Goal: Task Accomplishment & Management: Complete application form

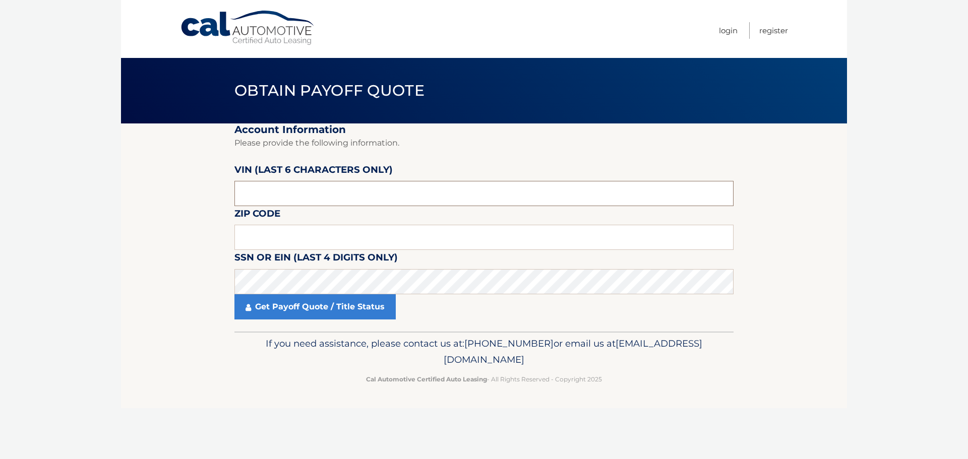
click at [314, 191] on input "text" at bounding box center [483, 193] width 499 height 25
type input "P*****"
type input "020411"
click at [308, 236] on input "text" at bounding box center [483, 237] width 499 height 25
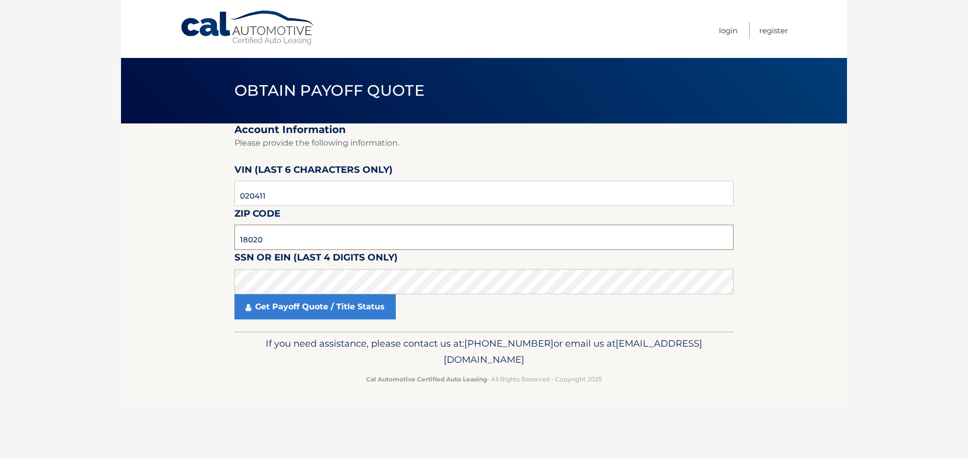
type input "18020"
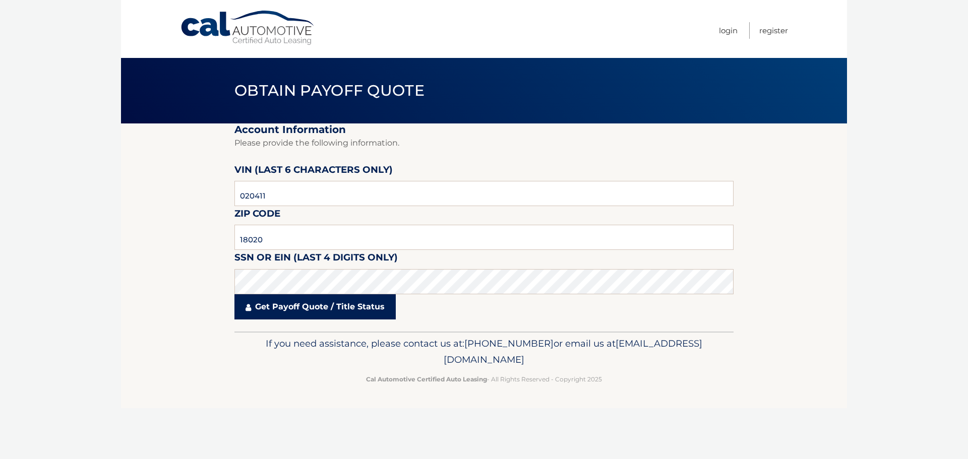
click at [307, 307] on link "Get Payoff Quote / Title Status" at bounding box center [314, 306] width 161 height 25
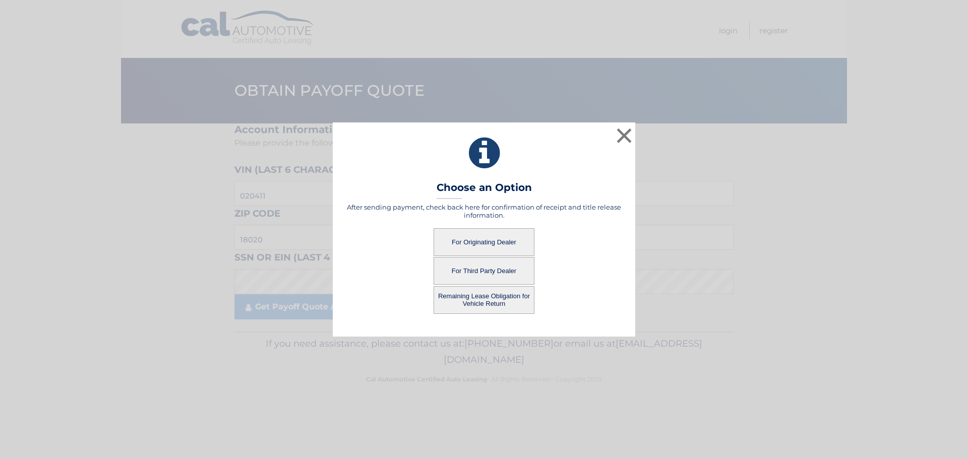
click at [494, 301] on button "Remaining Lease Obligation for Vehicle Return" at bounding box center [483, 300] width 101 height 28
click at [478, 301] on button "Remaining Lease Obligation for Vehicle Return" at bounding box center [483, 300] width 101 height 28
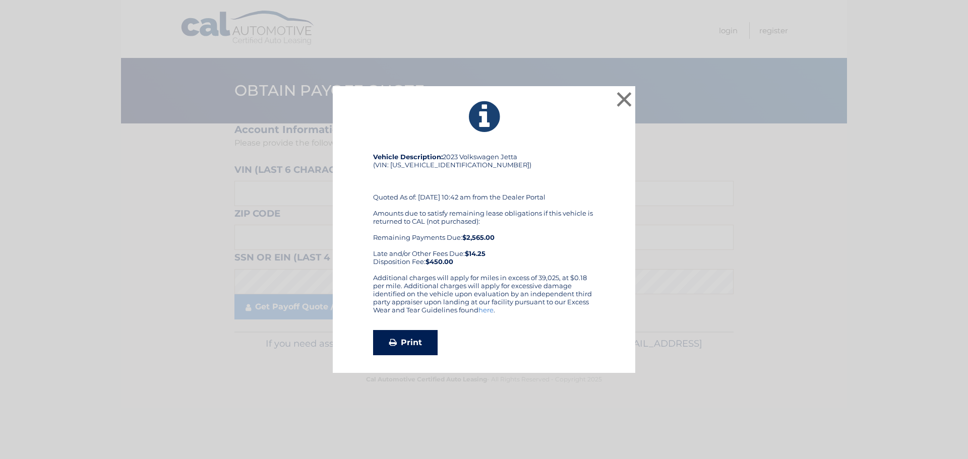
click at [401, 347] on link "Print" at bounding box center [405, 342] width 65 height 25
click at [485, 311] on link "here" at bounding box center [485, 310] width 15 height 8
click at [630, 97] on button "×" at bounding box center [624, 99] width 20 height 20
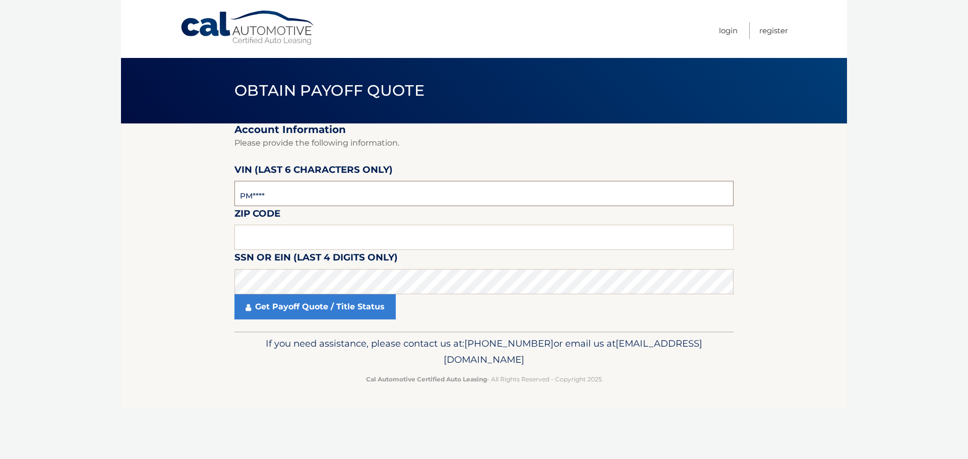
type input "P*****"
type input "020411"
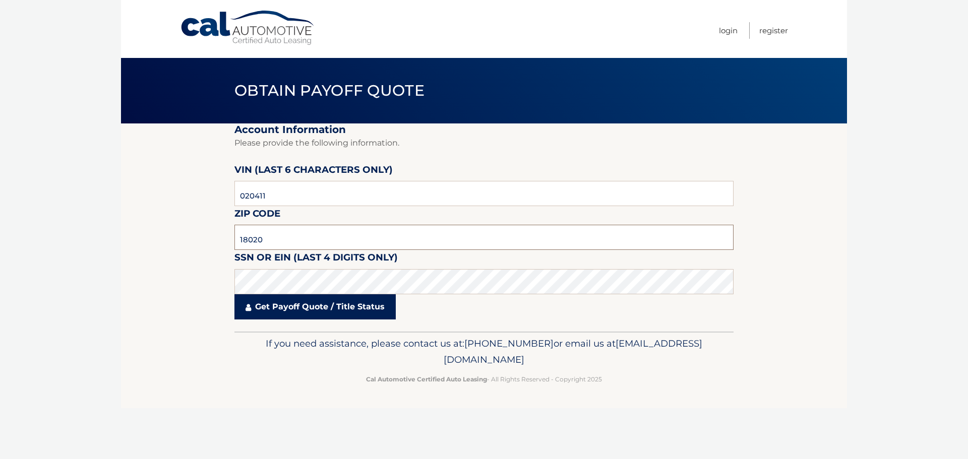
type input "18020"
click at [320, 304] on link "Get Payoff Quote / Title Status" at bounding box center [314, 306] width 161 height 25
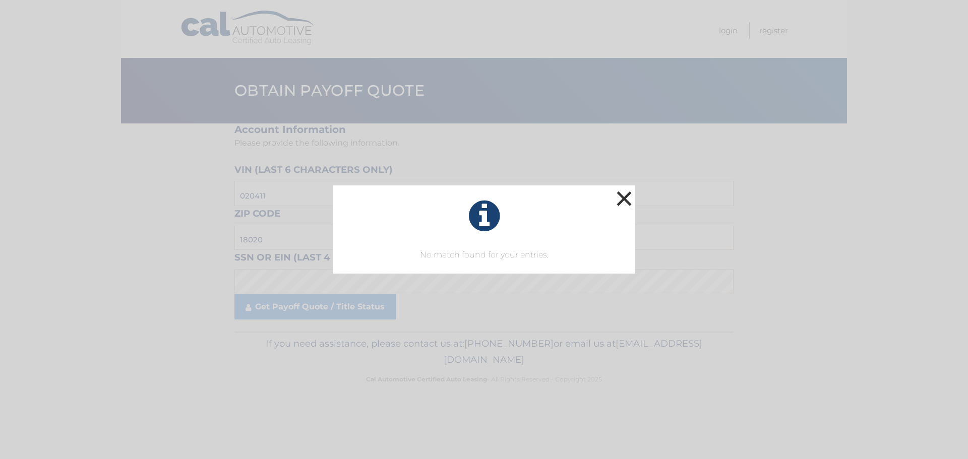
click at [619, 200] on button "×" at bounding box center [624, 199] width 20 height 20
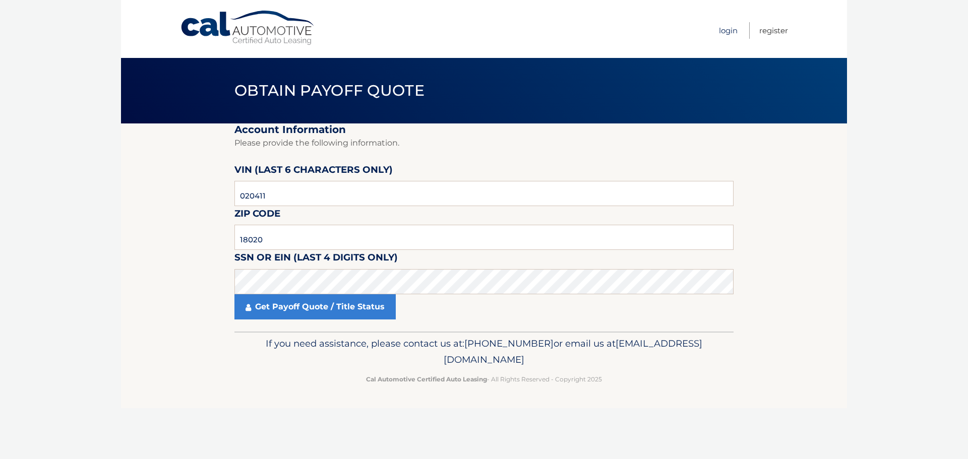
click at [731, 30] on link "Login" at bounding box center [728, 30] width 19 height 17
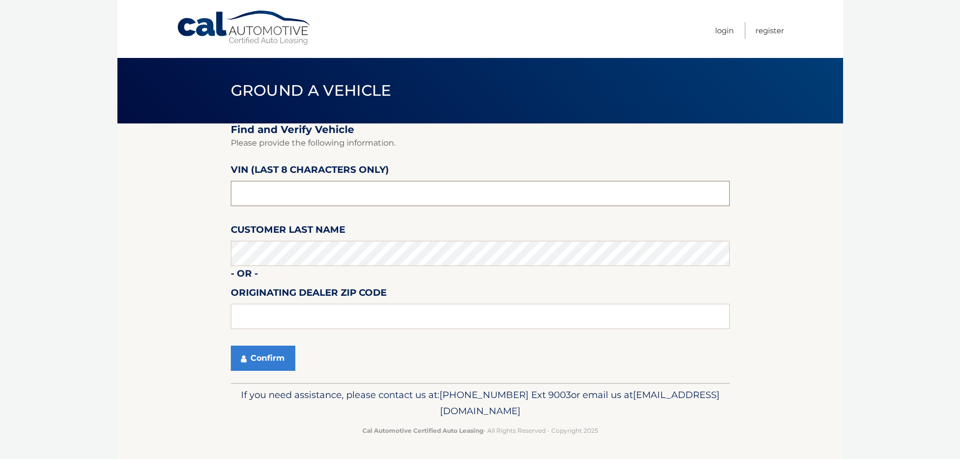
drag, startPoint x: 318, startPoint y: 188, endPoint x: 652, endPoint y: 173, distance: 335.0
click at [325, 183] on input "text" at bounding box center [480, 193] width 499 height 25
type input "PM020411"
click at [264, 353] on button "Confirm" at bounding box center [263, 358] width 65 height 25
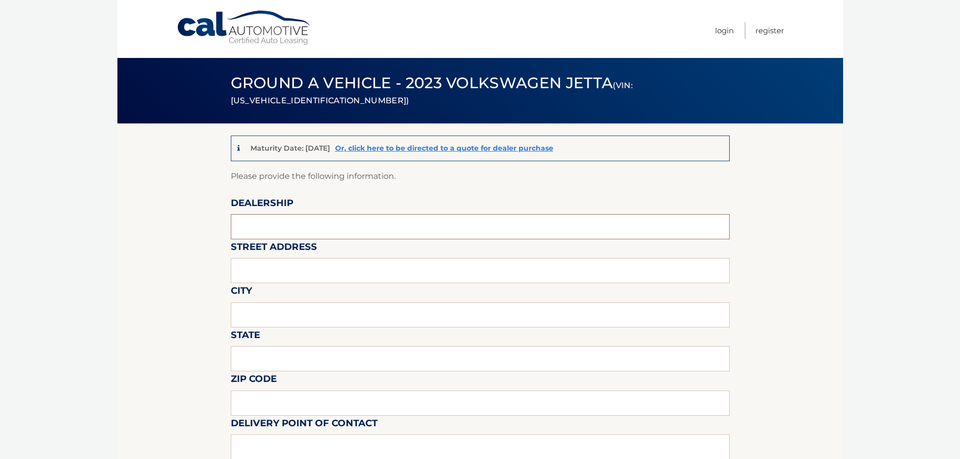
click at [317, 227] on input "text" at bounding box center [480, 226] width 499 height 25
type input "f"
type input "FRED BEANS VW OF DOYLESTOWN"
type input "830 N EASTON RD"
type input "DOYLESTOWN"
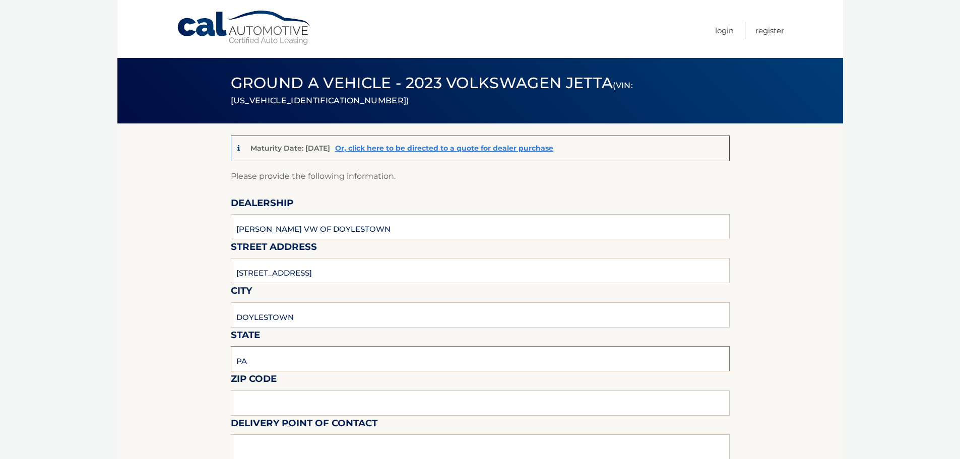
type input "PA"
type input "18902"
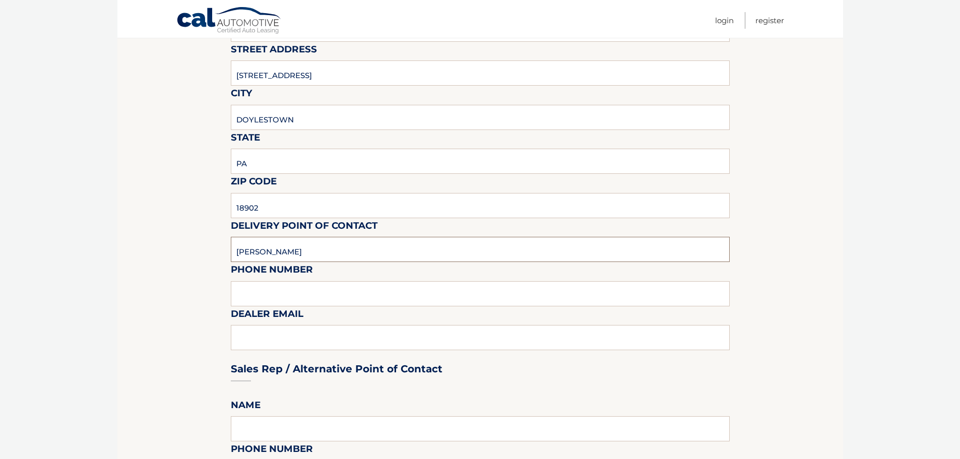
scroll to position [199, 0]
type input "BRIJ PATEL"
click at [269, 291] on input "text" at bounding box center [480, 292] width 499 height 25
type input "2153483040"
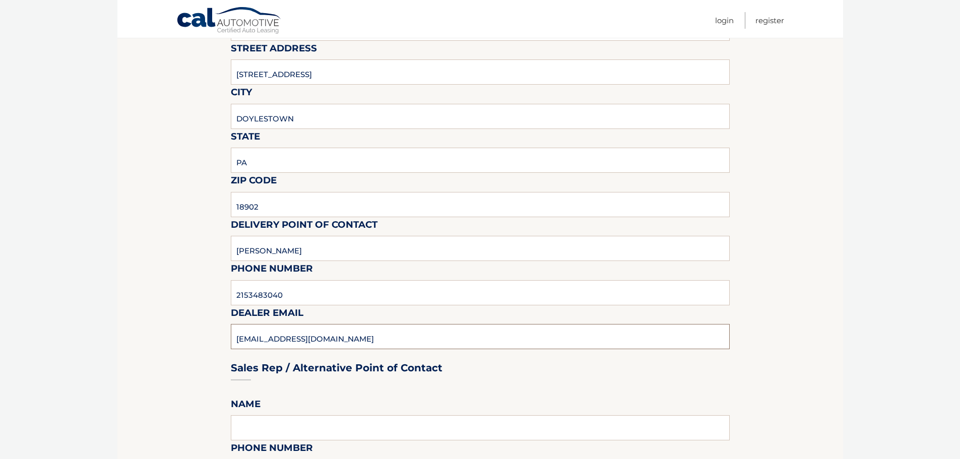
type input "BPATEL@FREDBEANS.COM"
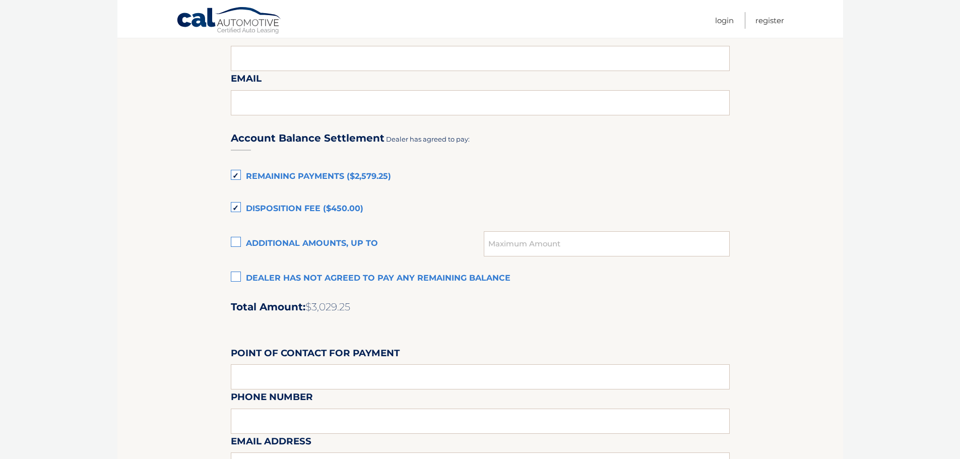
scroll to position [612, 0]
click at [300, 378] on input "text" at bounding box center [480, 376] width 499 height 25
type input "n"
type input "NICK DESIMONE"
click at [281, 422] on div "Email Address" at bounding box center [480, 411] width 499 height 44
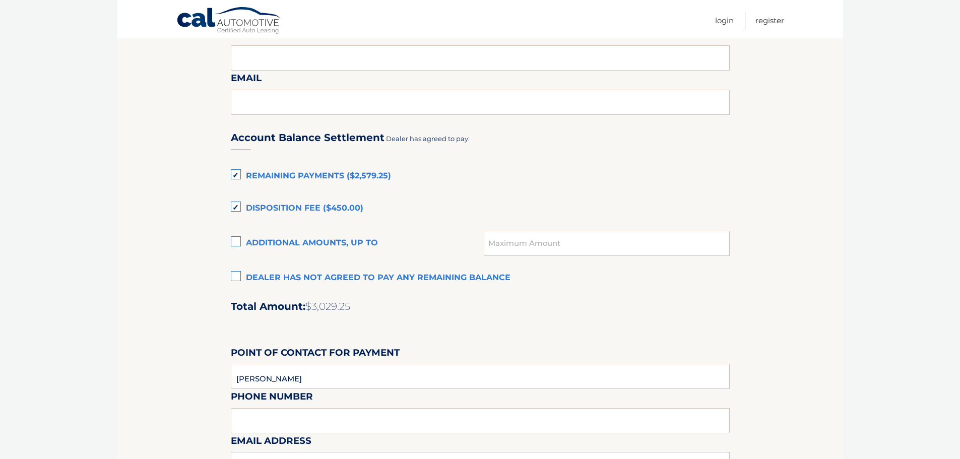
click at [275, 418] on div "Email Address" at bounding box center [480, 411] width 499 height 44
click at [274, 425] on div "Email Address" at bounding box center [480, 411] width 499 height 44
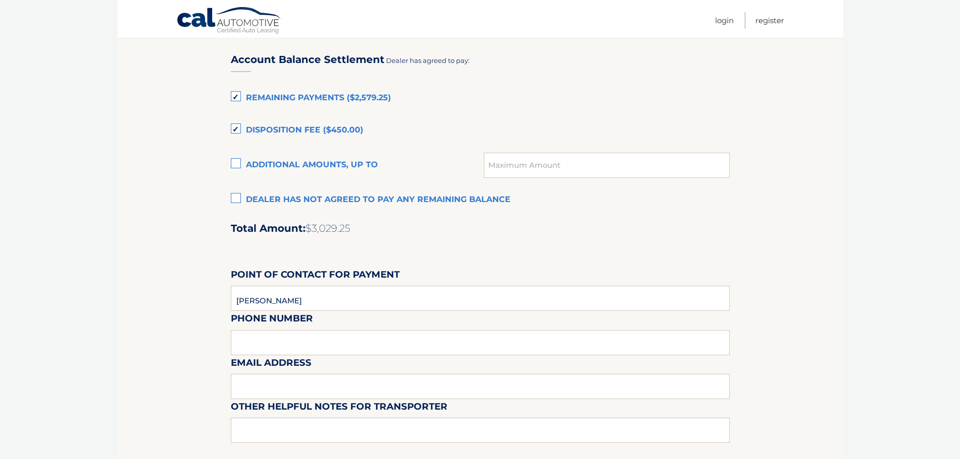
scroll to position [713, 0]
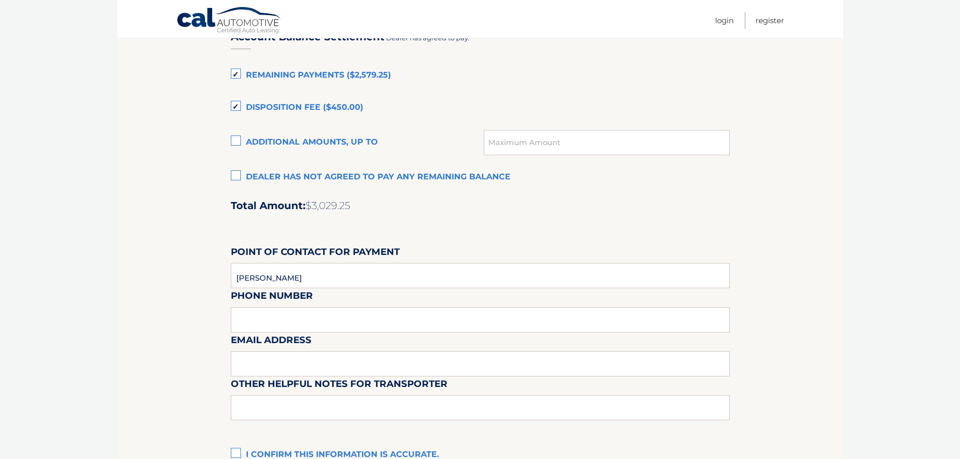
click at [307, 318] on div "Email Address" at bounding box center [480, 310] width 499 height 44
click at [278, 323] on div "Email Address" at bounding box center [480, 310] width 499 height 44
click at [321, 278] on input "NICK DESIMONE" at bounding box center [480, 275] width 499 height 25
type input "2153487500"
type input "NDESIMONE@FREDBEANS.COM"
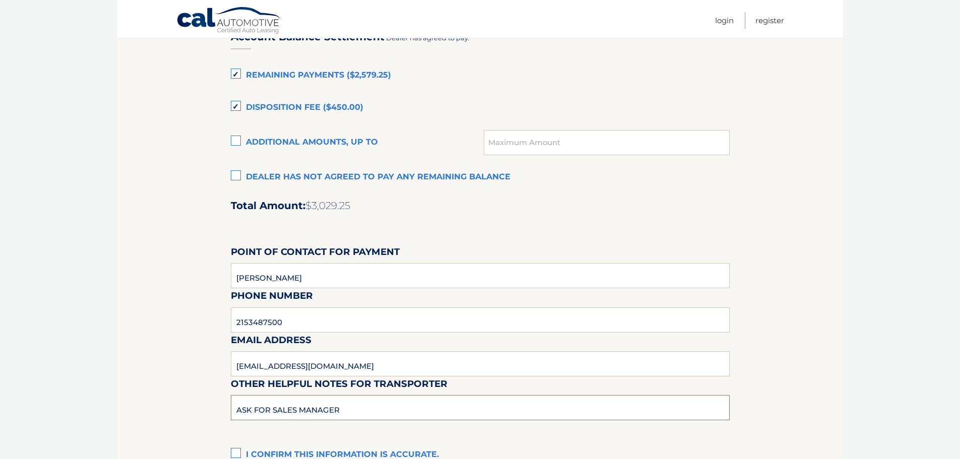
type input "ASK FOR SALES MANAGER"
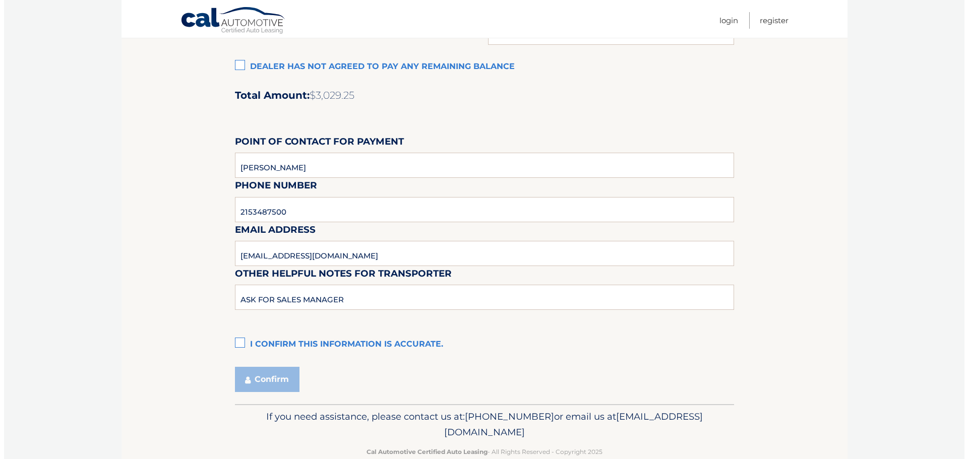
scroll to position [824, 0]
click at [237, 339] on label "I confirm this information is accurate." at bounding box center [480, 344] width 499 height 20
click at [0, 0] on input "I confirm this information is accurate." at bounding box center [0, 0] width 0 height 0
click at [257, 377] on button "Confirm" at bounding box center [263, 378] width 65 height 25
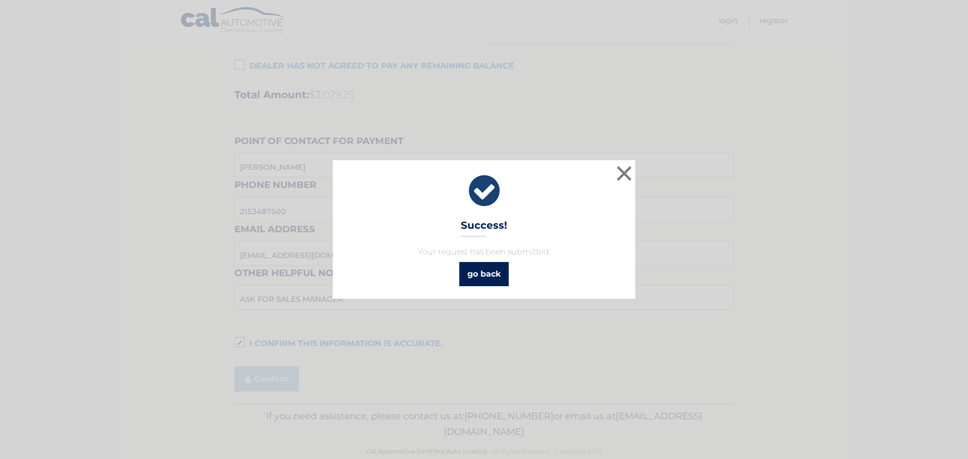
click at [476, 275] on link "go back" at bounding box center [483, 274] width 49 height 24
